Goal: Information Seeking & Learning: Check status

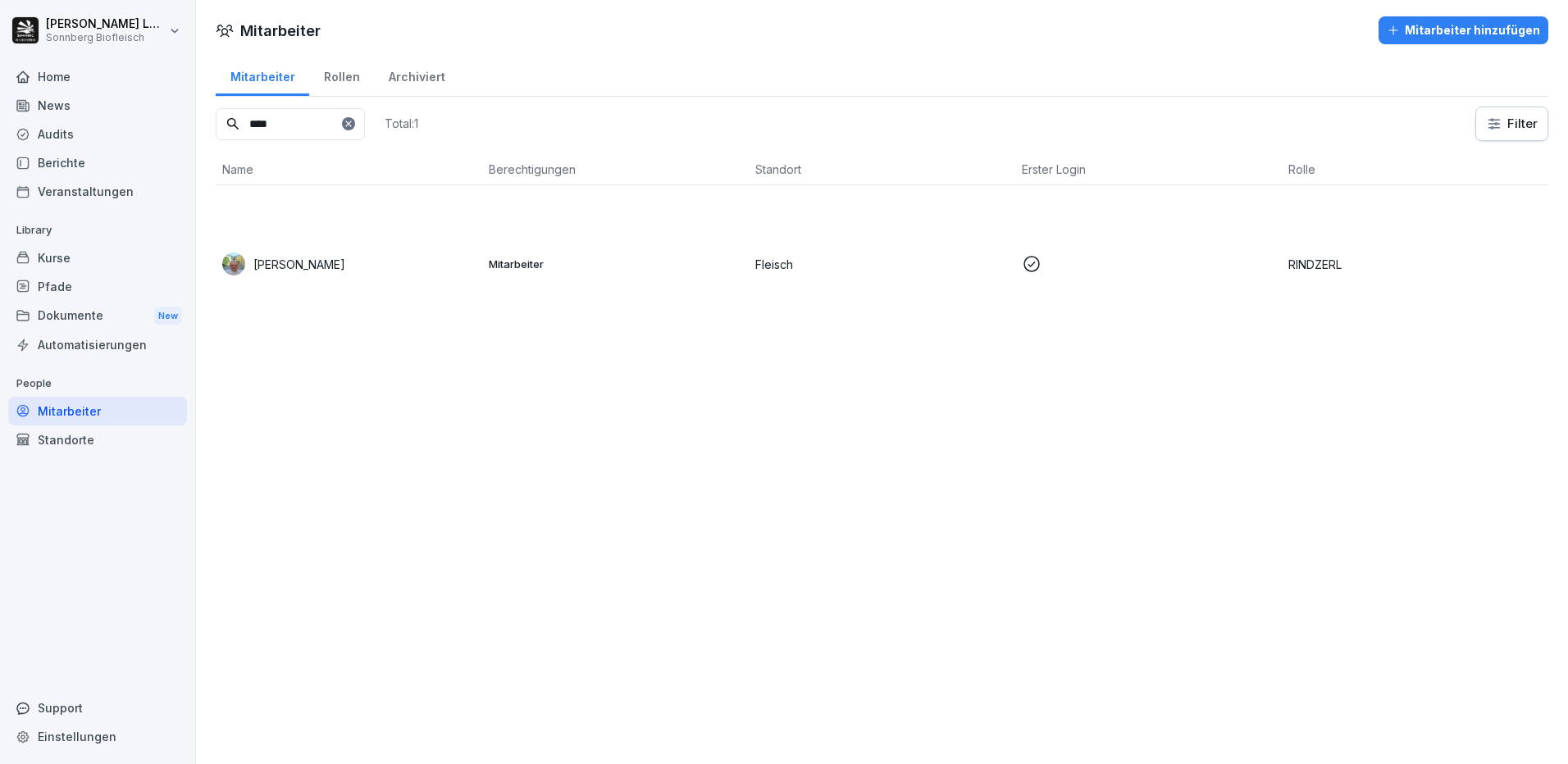
click at [508, 273] on td "Mitarbeiter" at bounding box center [615, 263] width 266 height 157
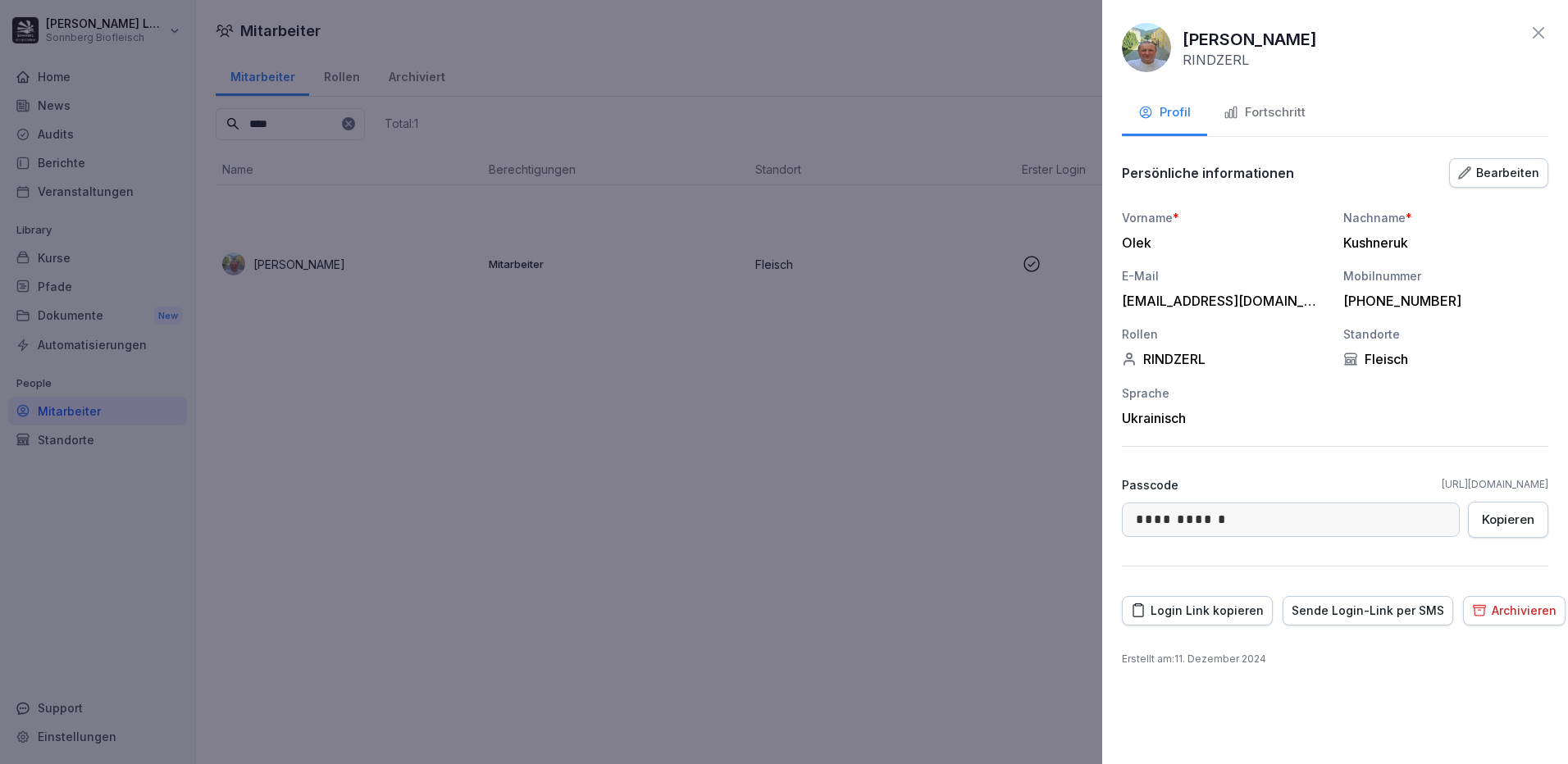
click at [1267, 112] on div "Fortschritt" at bounding box center [1265, 113] width 82 height 19
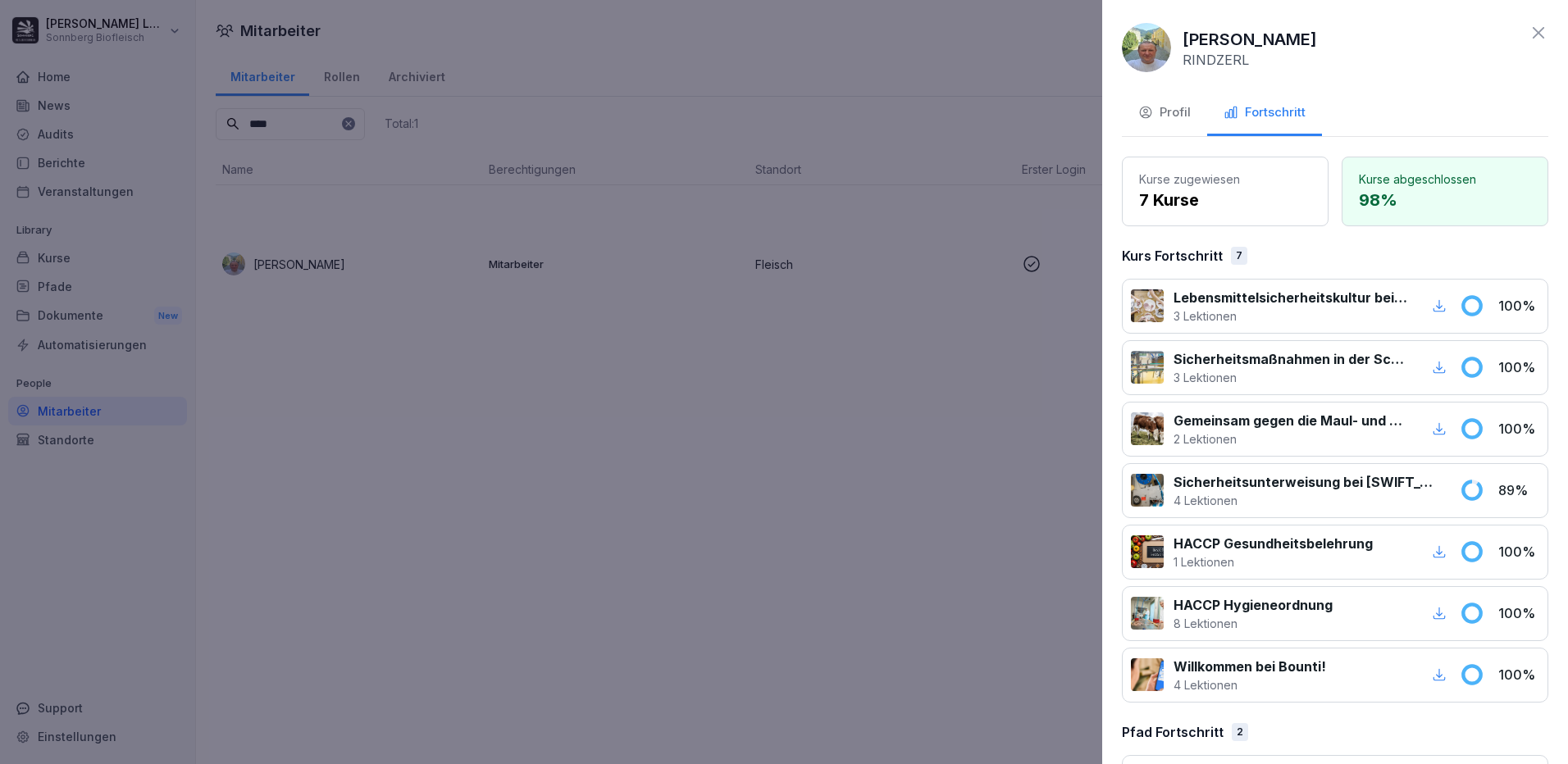
click at [650, 477] on div at bounding box center [784, 382] width 1568 height 764
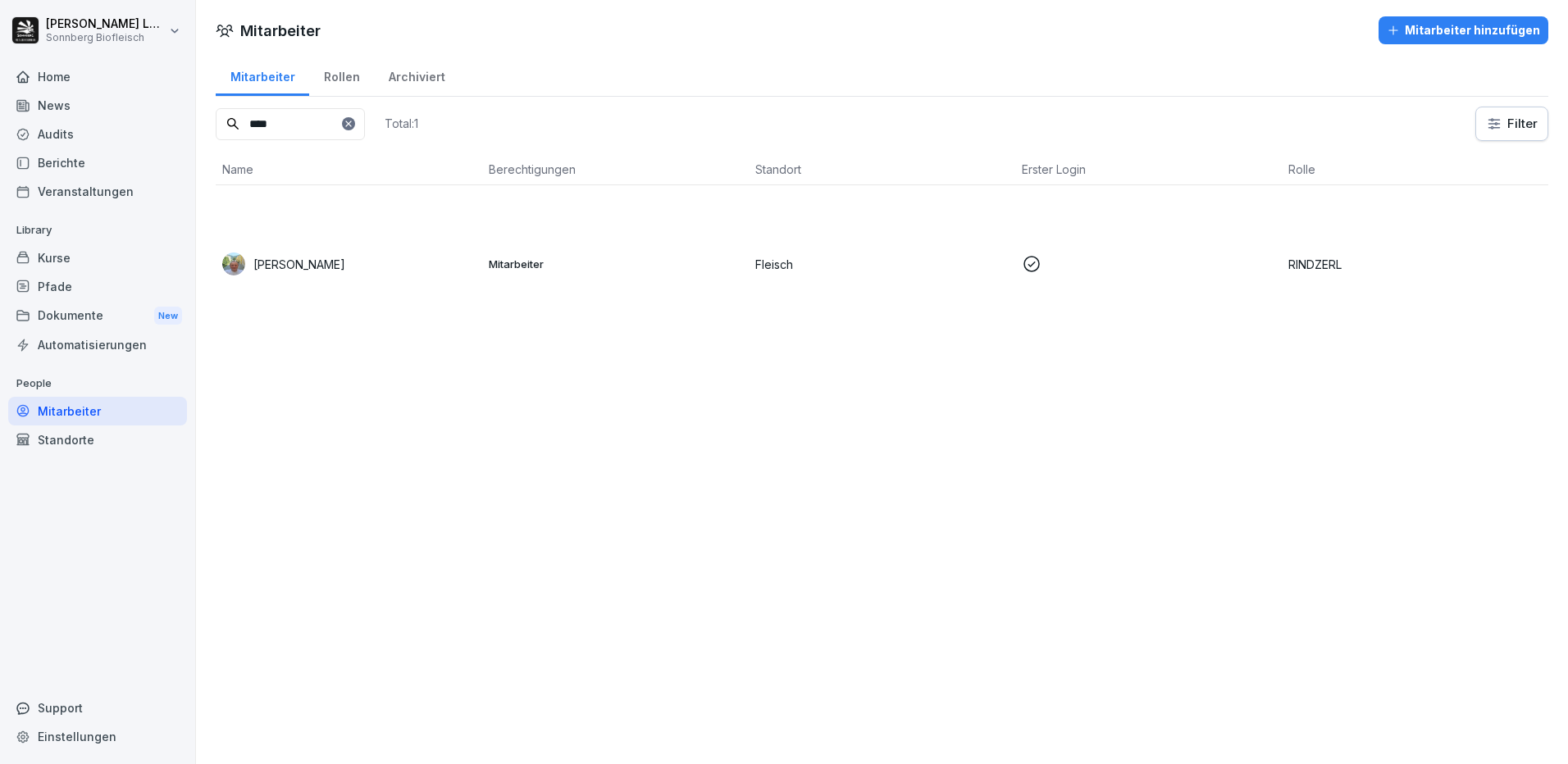
click at [258, 123] on input "****" at bounding box center [290, 124] width 149 height 32
click at [373, 223] on td "ZP Zdenek Pisan" at bounding box center [348, 263] width 266 height 157
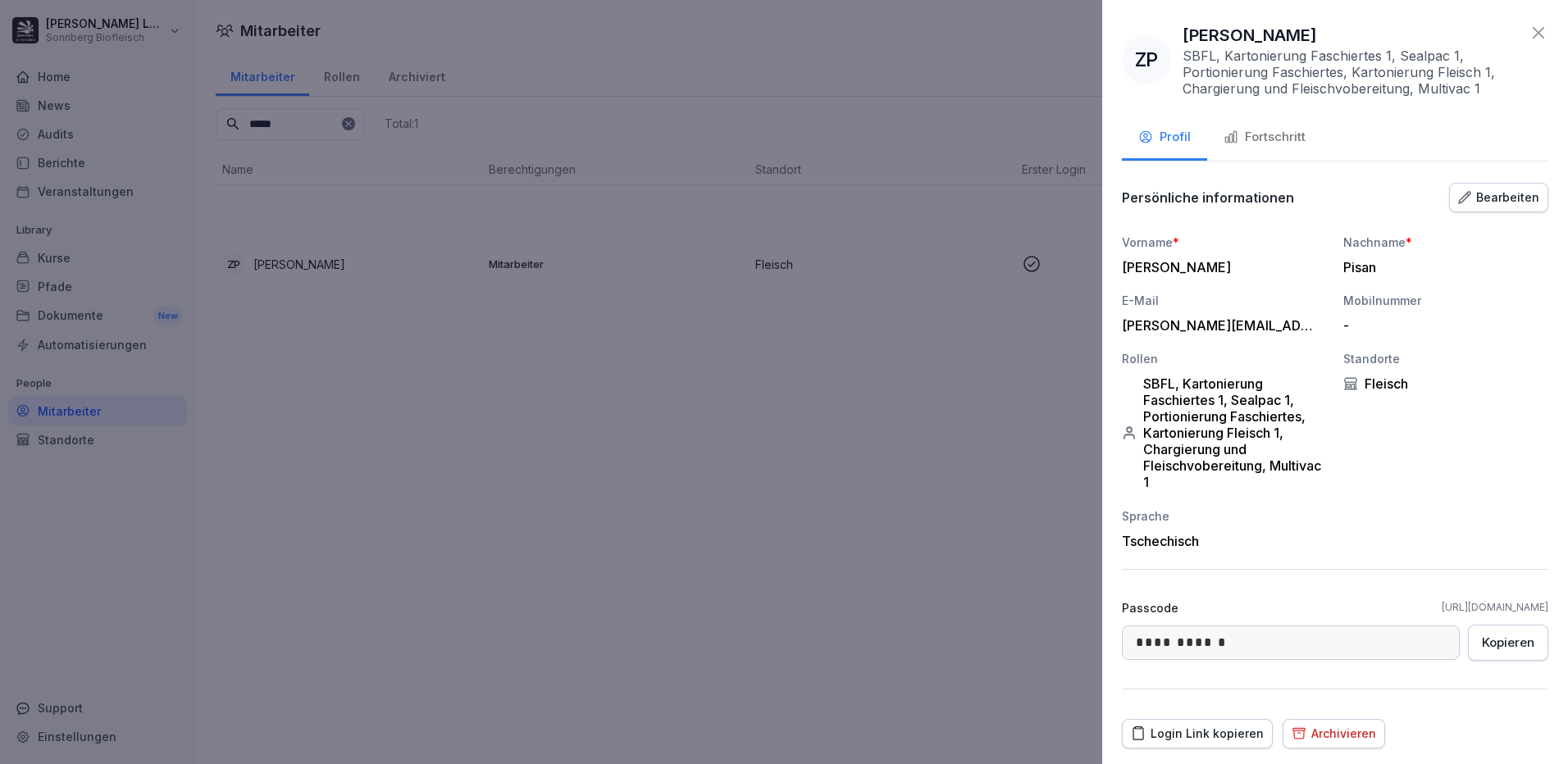
click at [1276, 143] on div "Fortschritt" at bounding box center [1265, 137] width 82 height 19
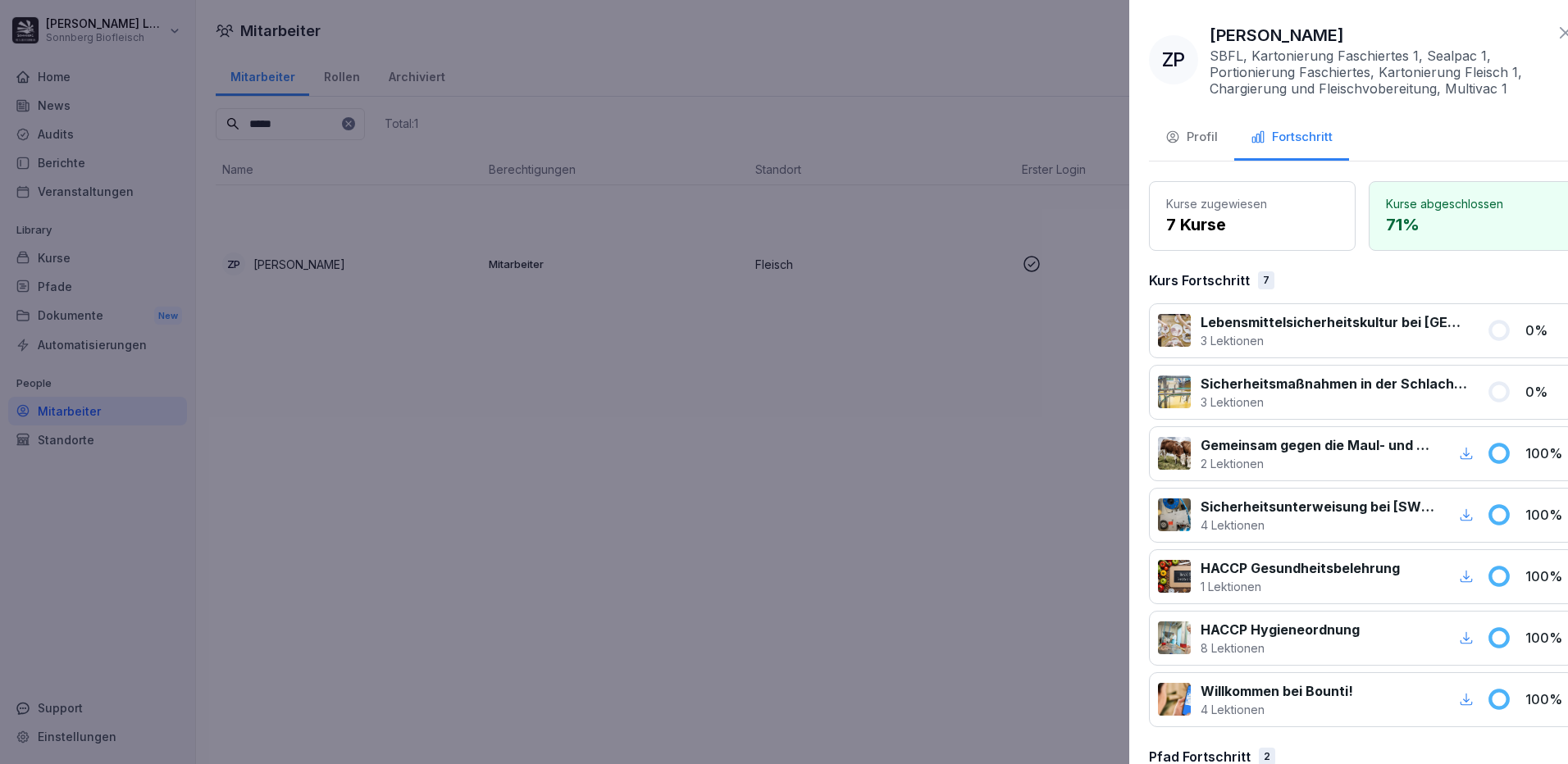
click at [763, 285] on div at bounding box center [784, 382] width 1568 height 764
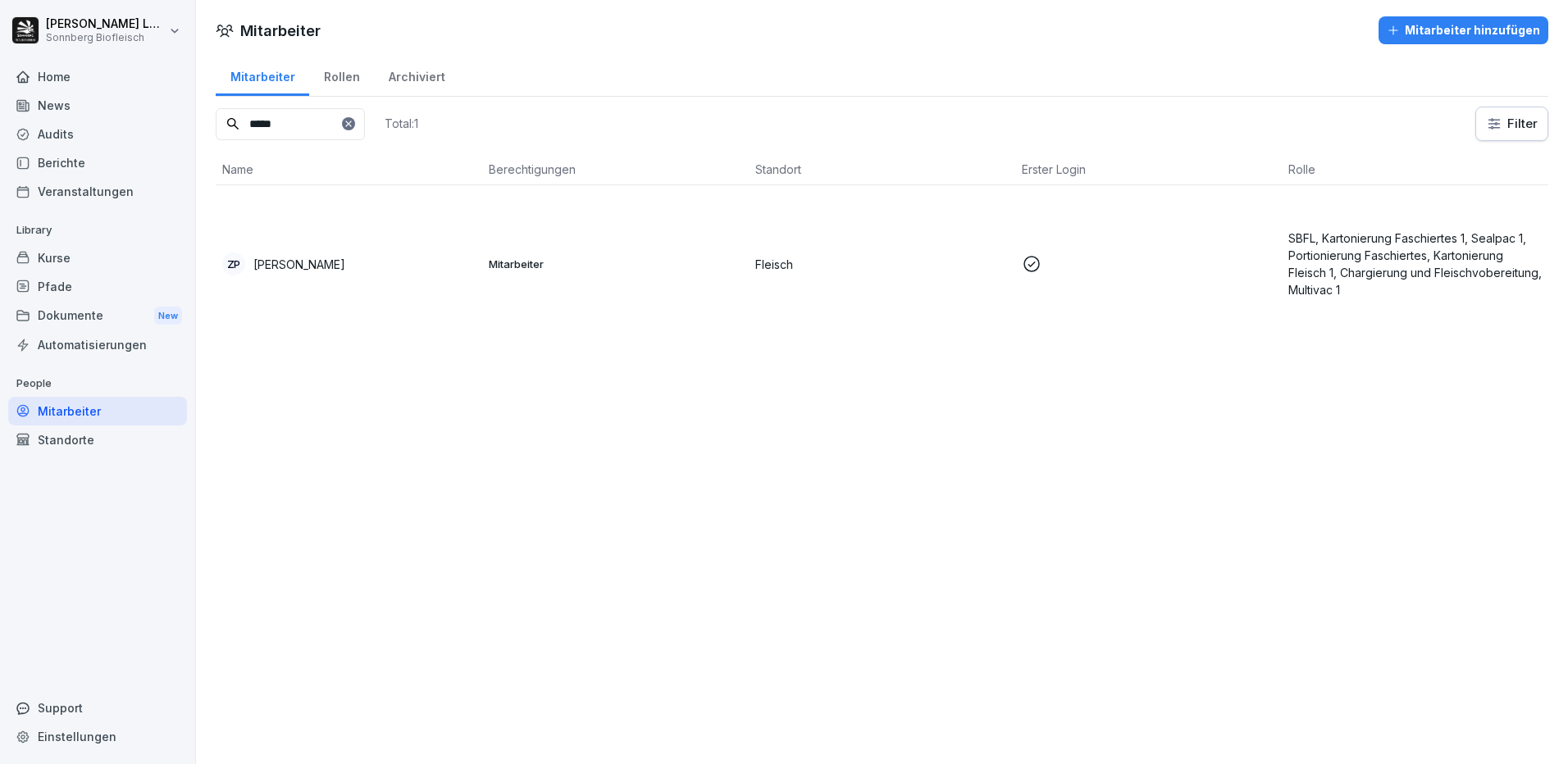
drag, startPoint x: 348, startPoint y: 132, endPoint x: 210, endPoint y: 93, distance: 143.4
click at [210, 93] on div "Mitarbeiter Rollen Archiviert ***** Total: 1 Filter Name Berechtigungen Standor…" at bounding box center [881, 205] width 1372 height 301
type input "******"
click at [310, 277] on td "Roman Eleder" at bounding box center [348, 263] width 266 height 157
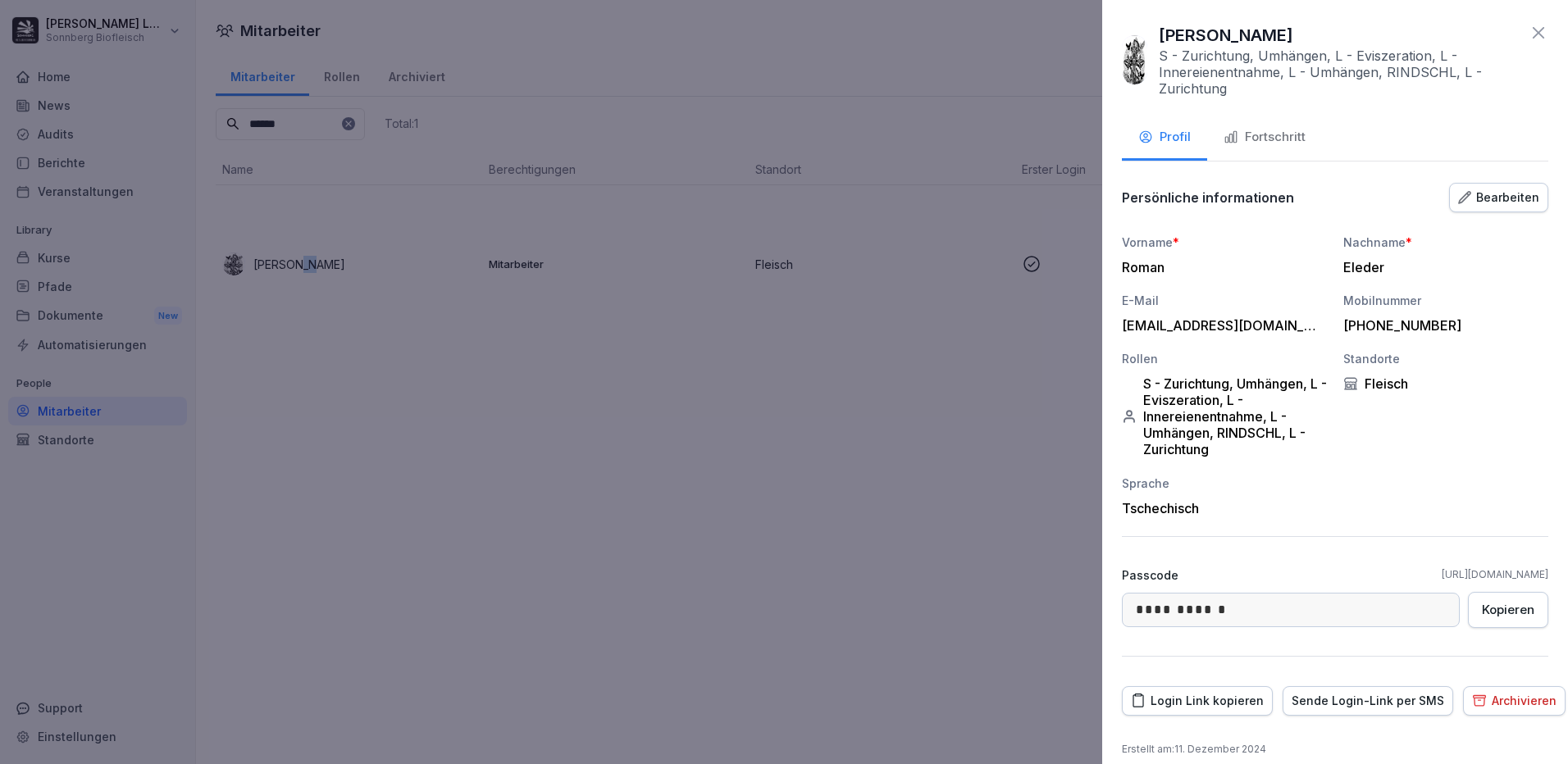
click at [1271, 135] on div "Fortschritt" at bounding box center [1265, 137] width 82 height 19
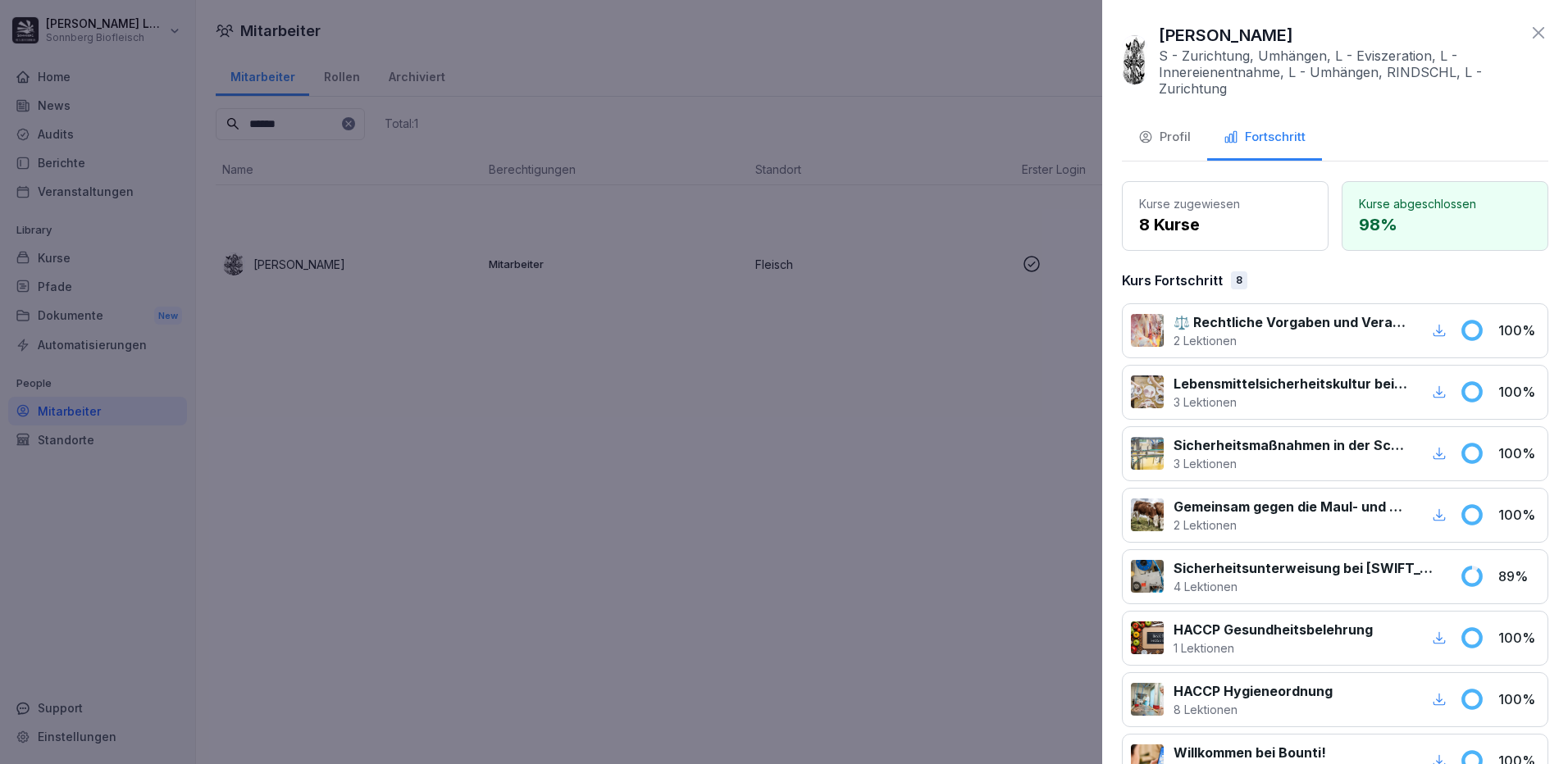
click at [1313, 593] on p "4 Lektionen" at bounding box center [1306, 587] width 266 height 17
click at [1529, 37] on icon at bounding box center [1538, 32] width 20 height 20
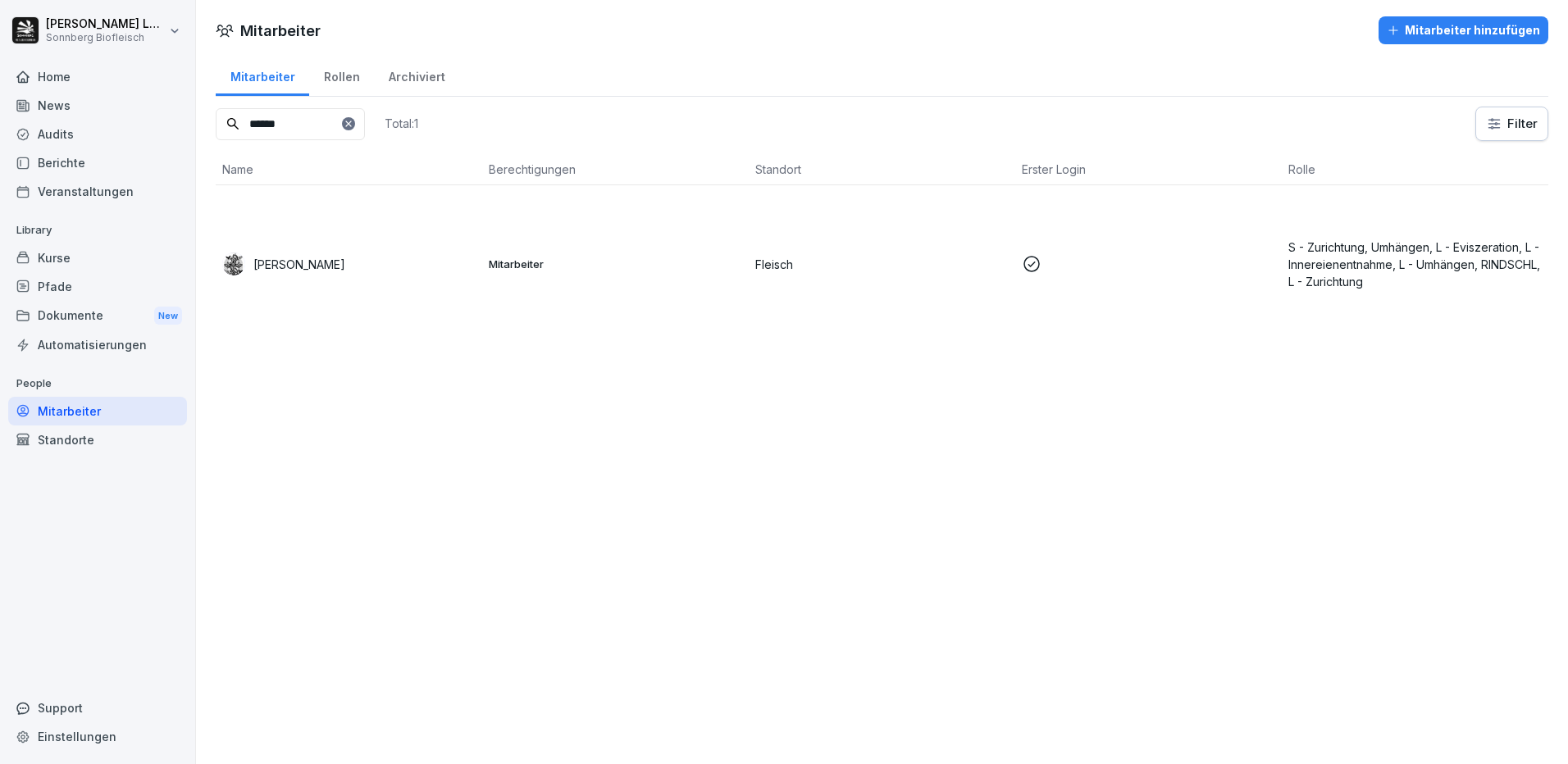
click at [90, 263] on div "Kurse" at bounding box center [97, 258] width 178 height 29
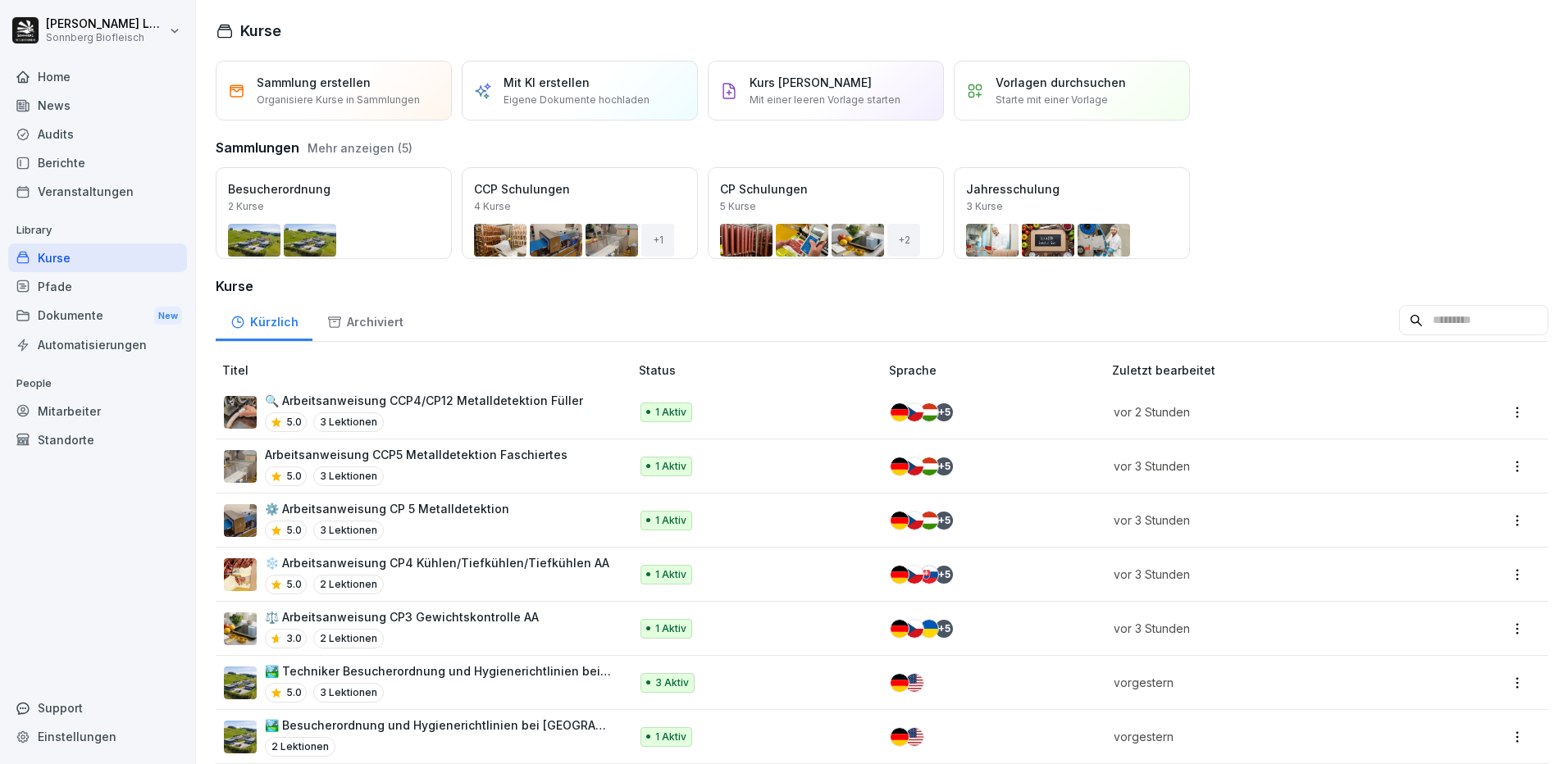
click at [1421, 327] on input at bounding box center [1474, 320] width 149 height 31
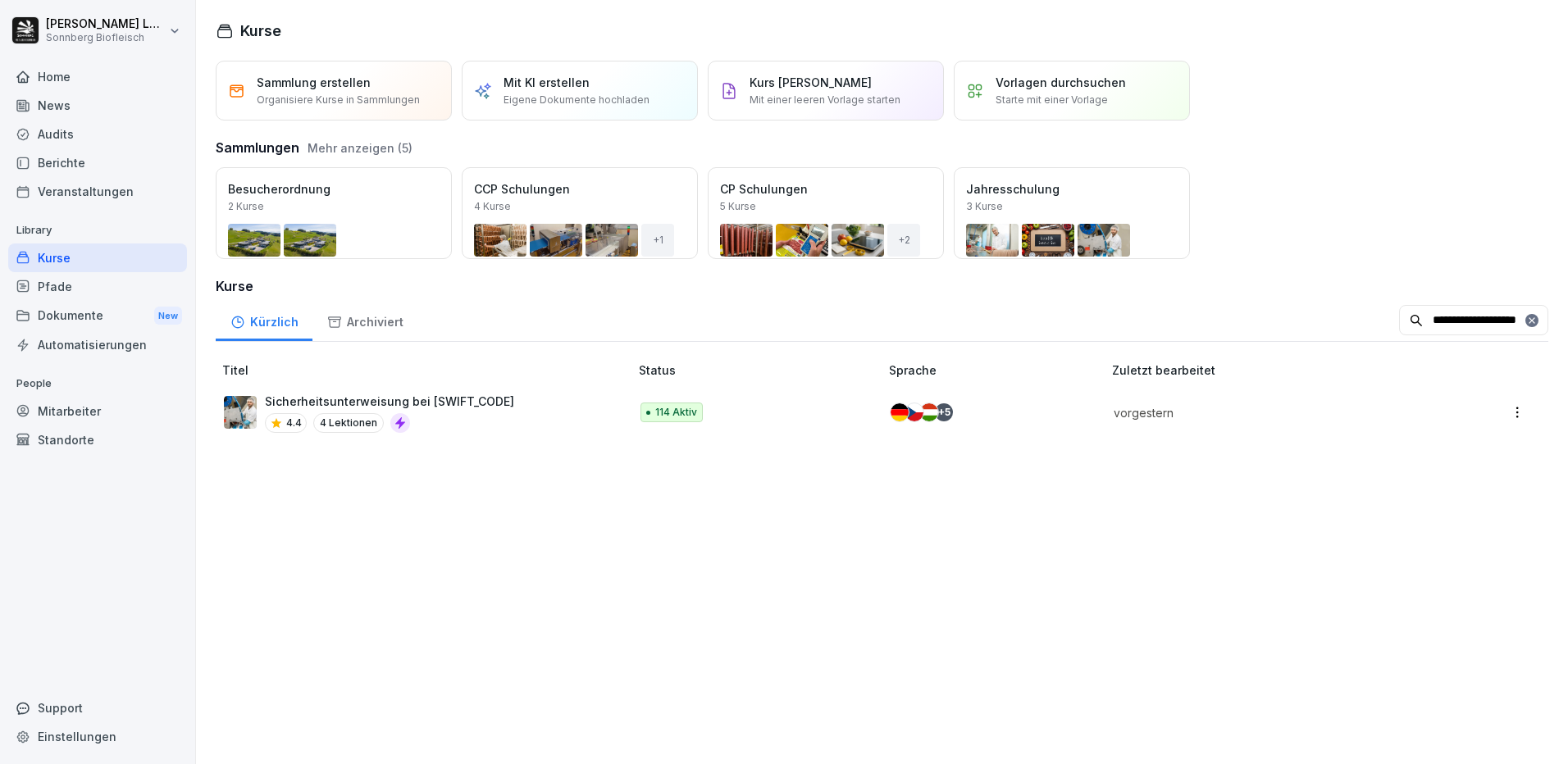
type input "**********"
click at [484, 395] on p "Sicherheitsunterweisung bei [SWIFT_CODE]" at bounding box center [389, 402] width 249 height 17
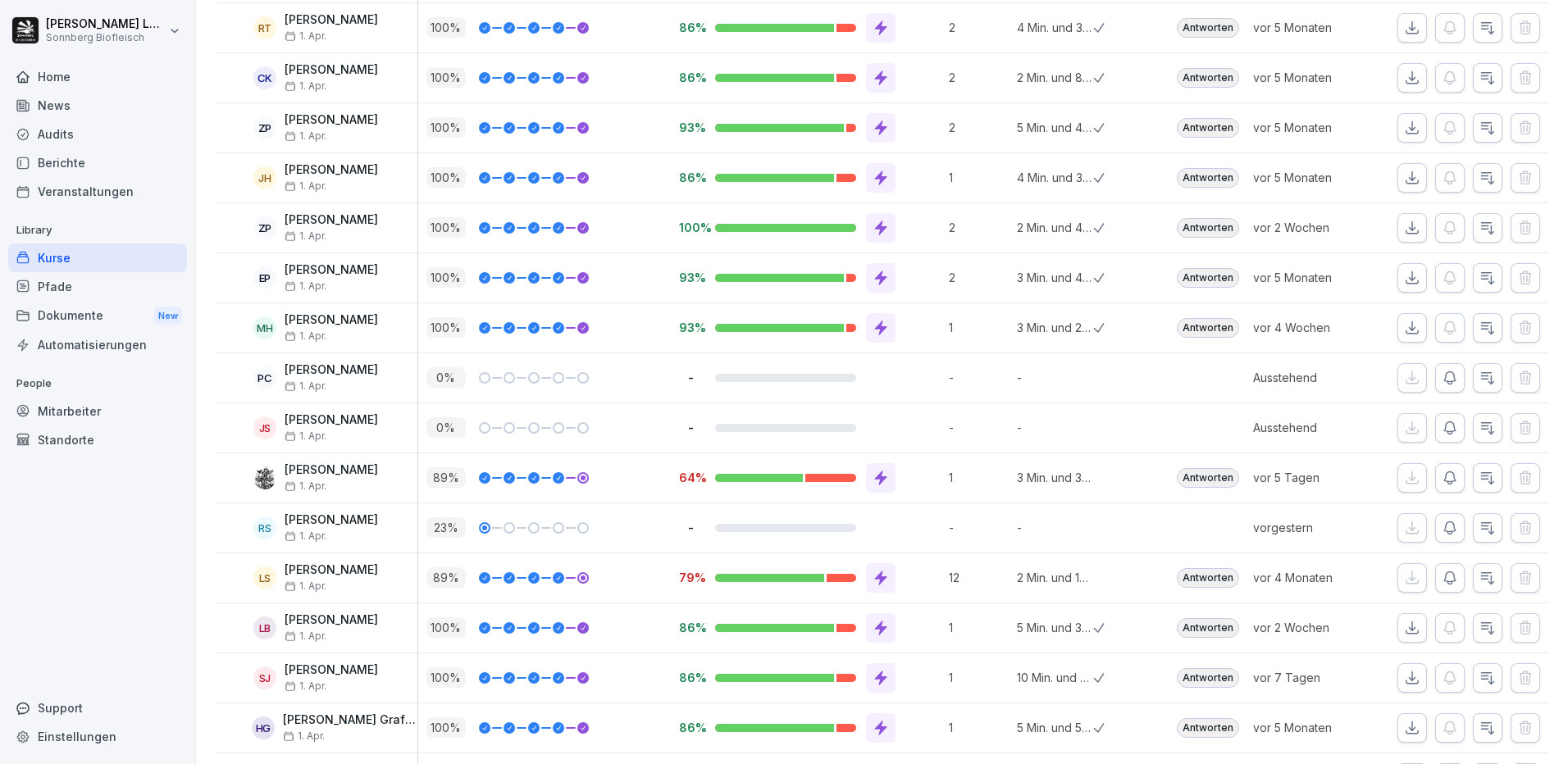
scroll to position [1456, 0]
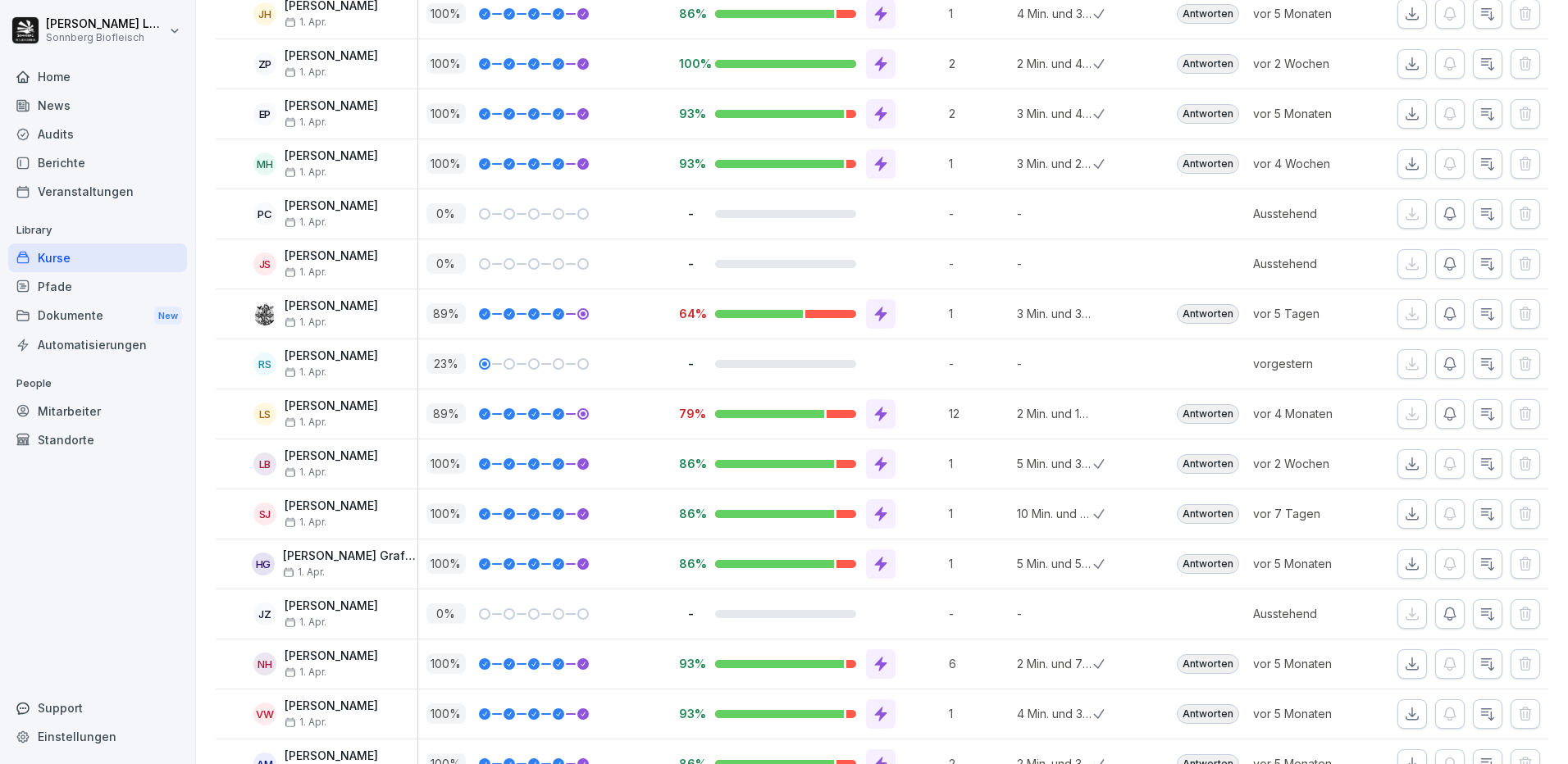
click at [555, 417] on icon at bounding box center [558, 414] width 9 height 10
click at [593, 412] on div "89 %" at bounding box center [548, 413] width 245 height 20
click at [576, 324] on div "89 %" at bounding box center [545, 315] width 254 height 50
